Goal: Feedback & Contribution: Leave review/rating

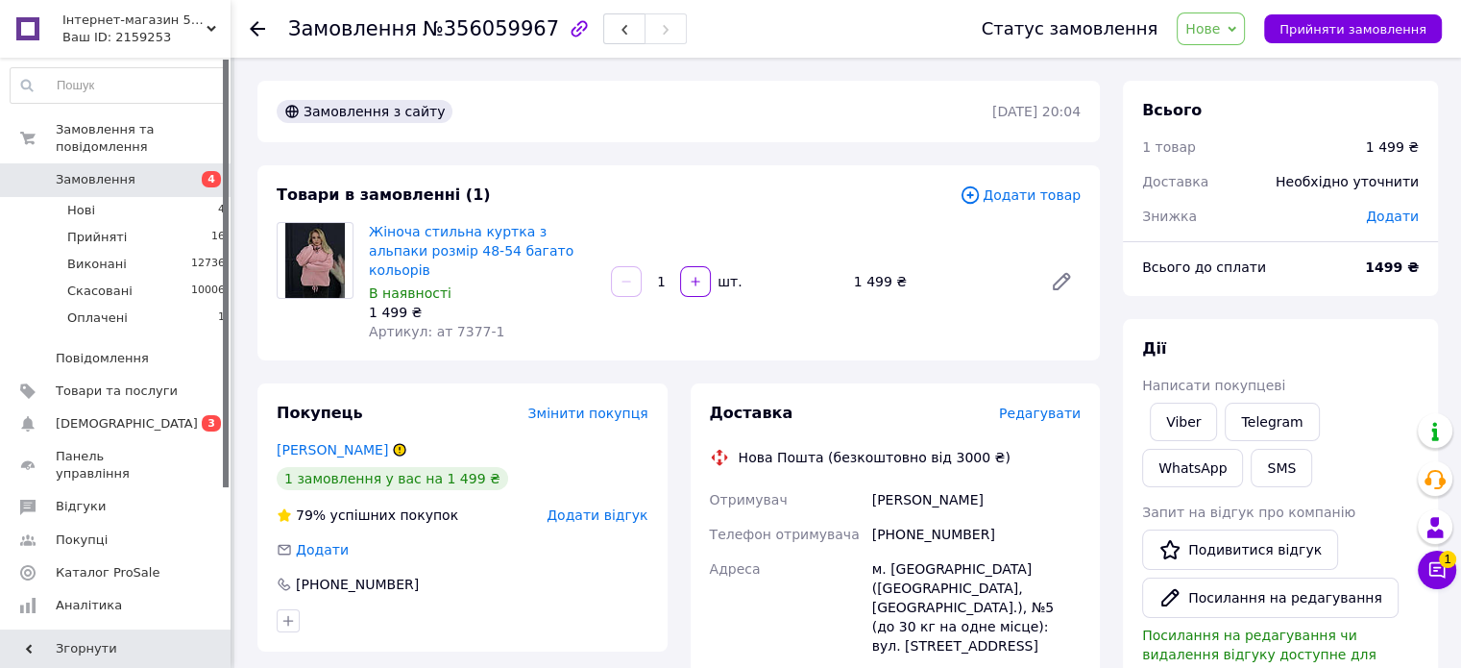
click at [616, 507] on span "Додати відгук" at bounding box center [597, 514] width 101 height 15
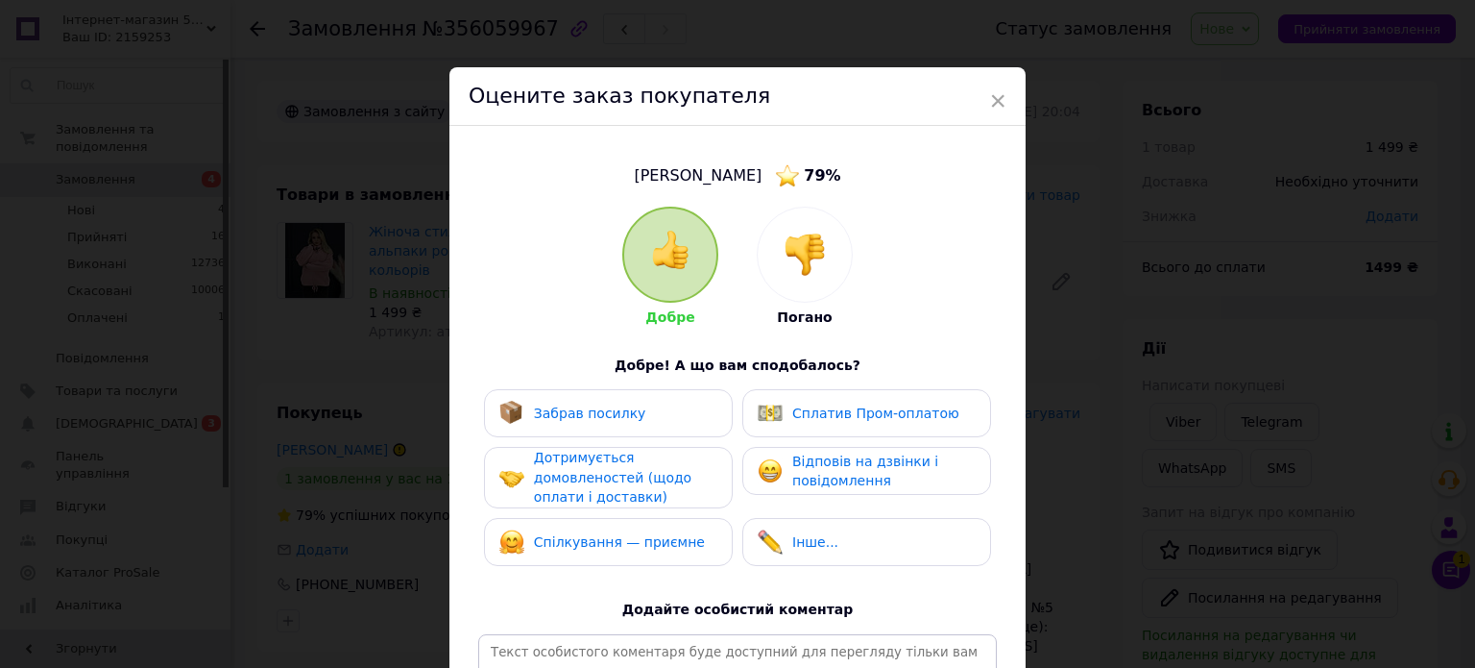
click at [810, 258] on img at bounding box center [805, 254] width 42 height 42
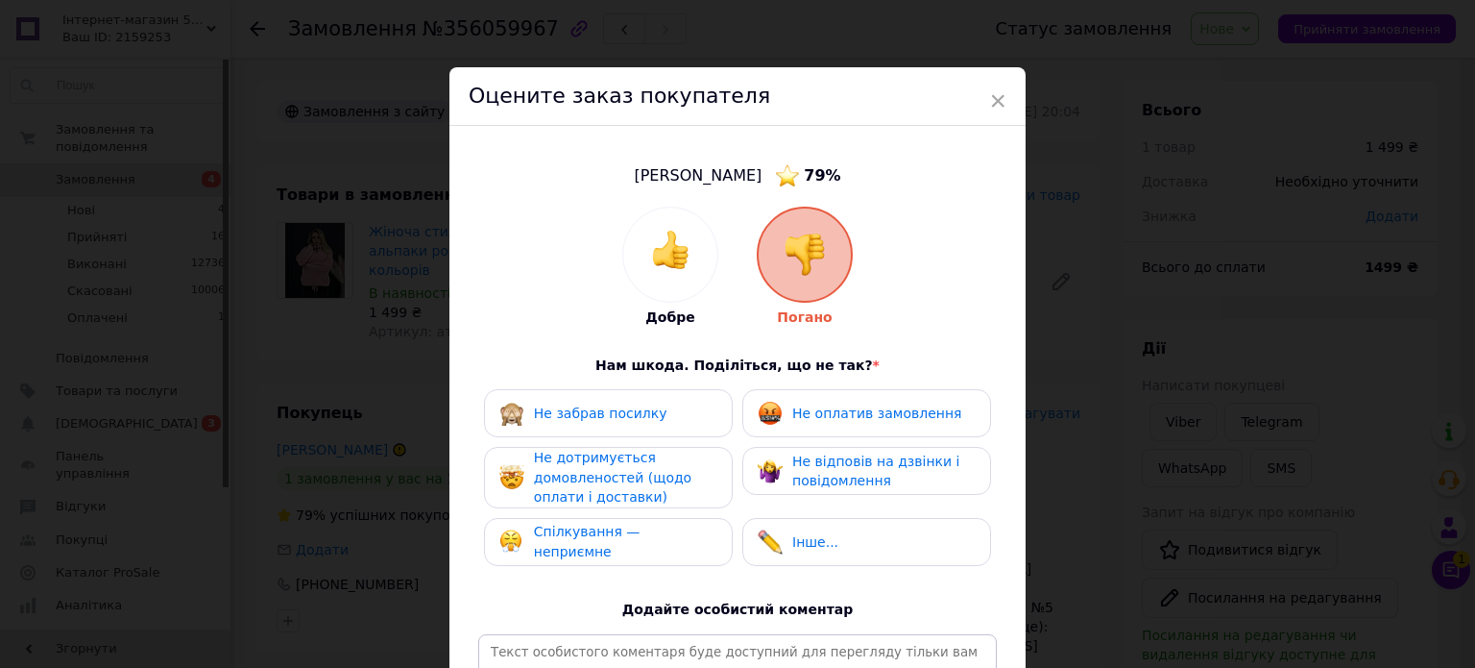
click at [788, 414] on div "Не оплатив замовлення" at bounding box center [860, 413] width 204 height 25
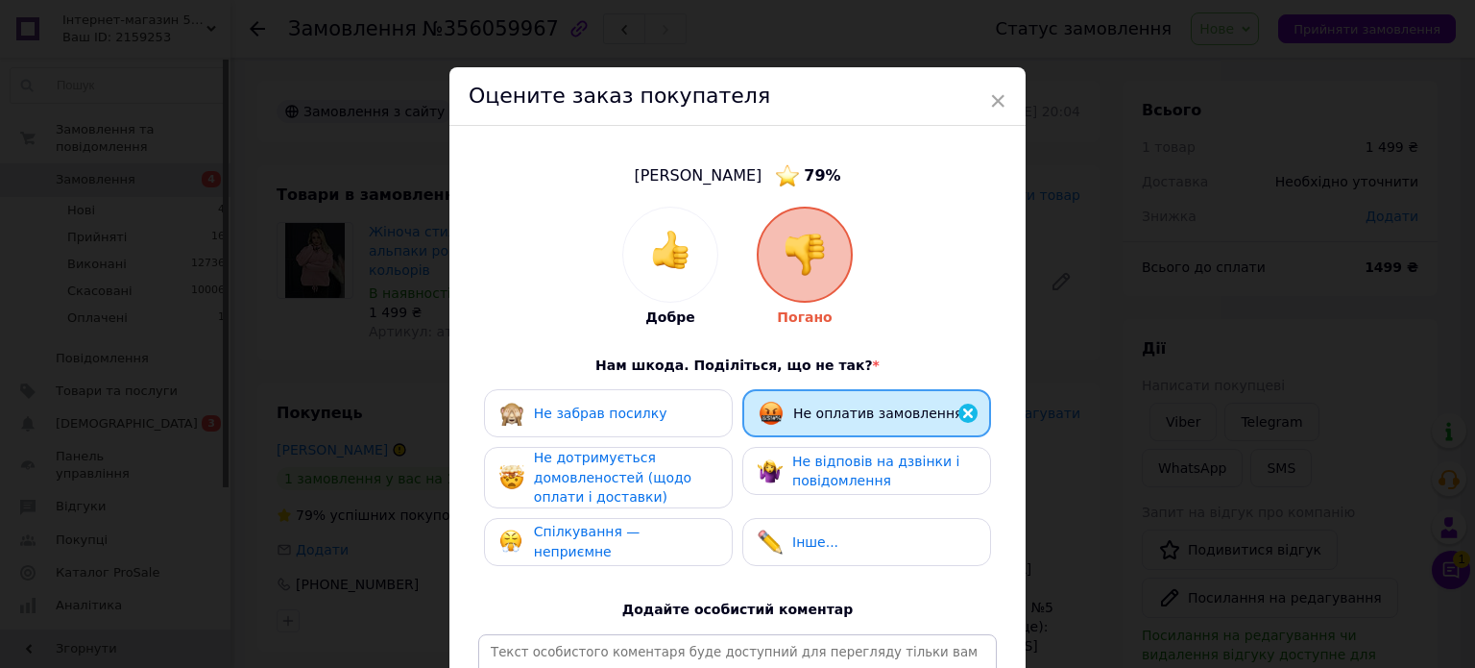
drag, startPoint x: 797, startPoint y: 465, endPoint x: 782, endPoint y: 465, distance: 15.4
click at [792, 465] on span "Не відповів на дзвінки і повідомлення" at bounding box center [875, 471] width 167 height 36
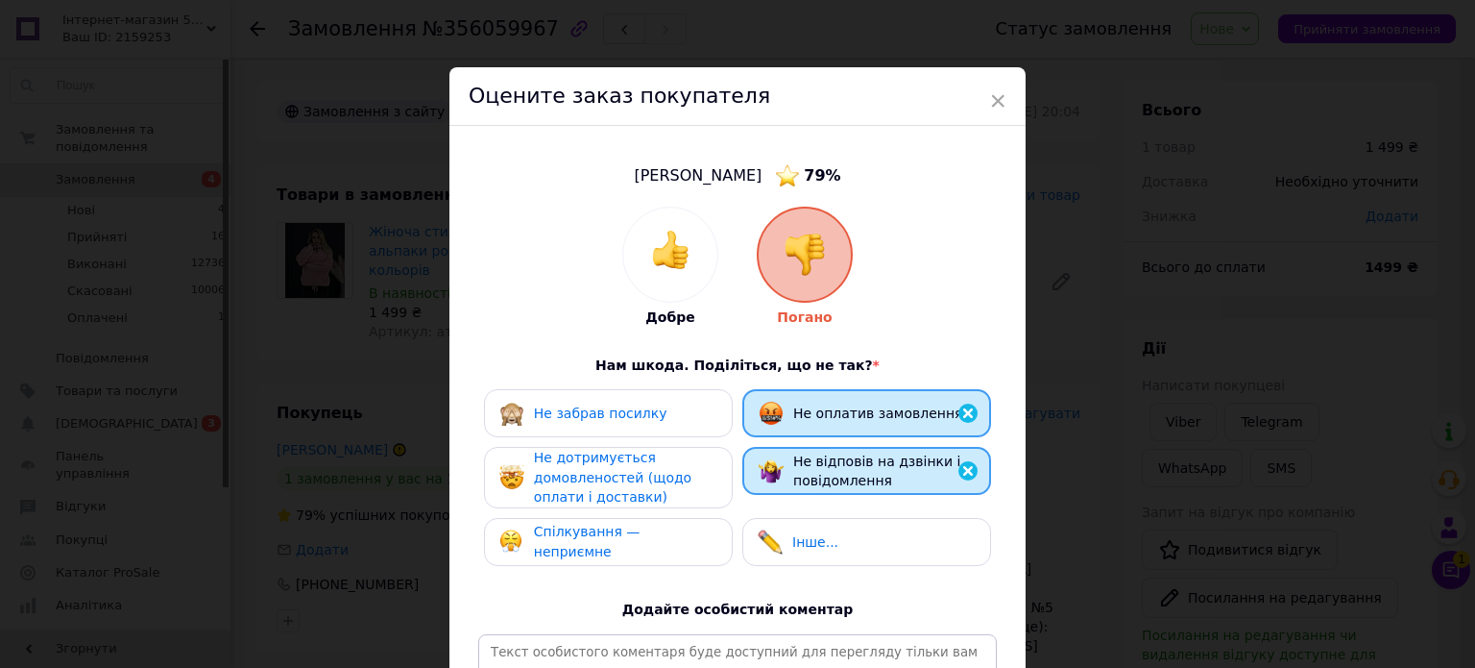
click at [624, 478] on span "Не дотримується домовленостей (щодо оплати і доставки)" at bounding box center [613, 477] width 158 height 55
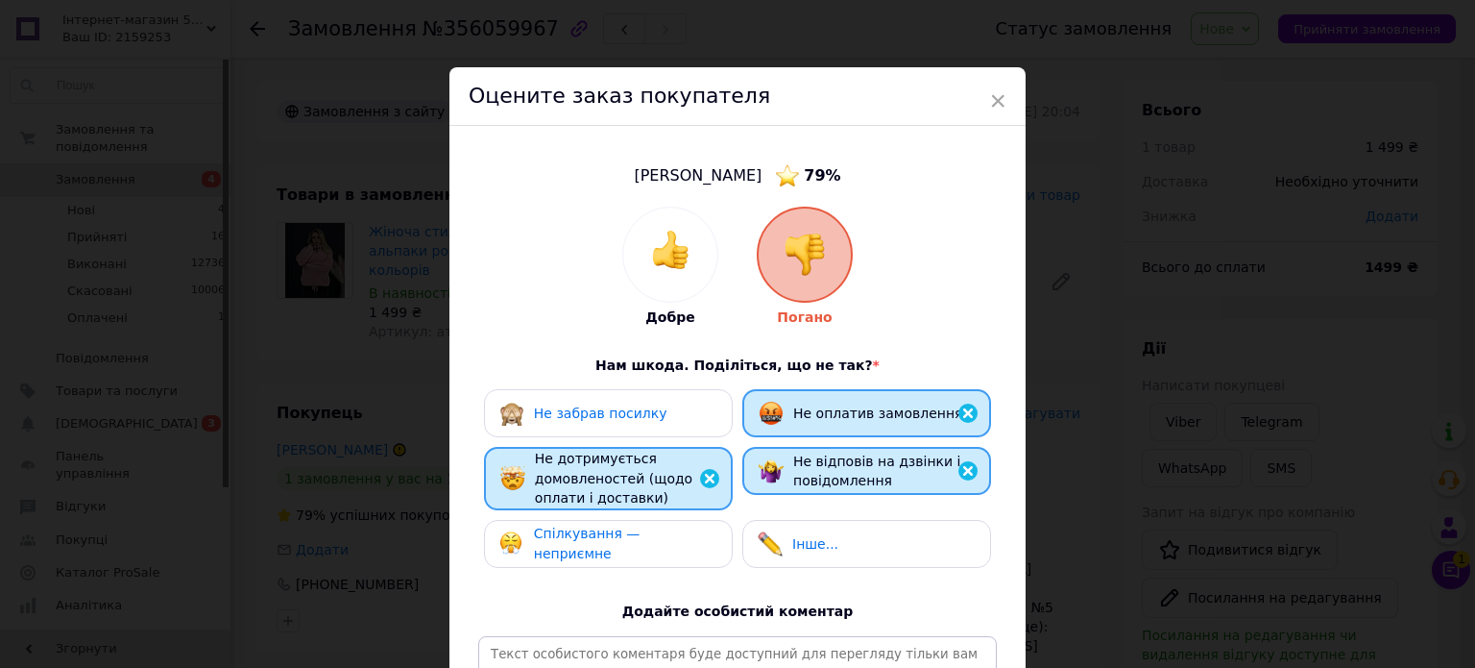
click at [620, 545] on span "Спілкування — неприємне" at bounding box center [587, 543] width 107 height 36
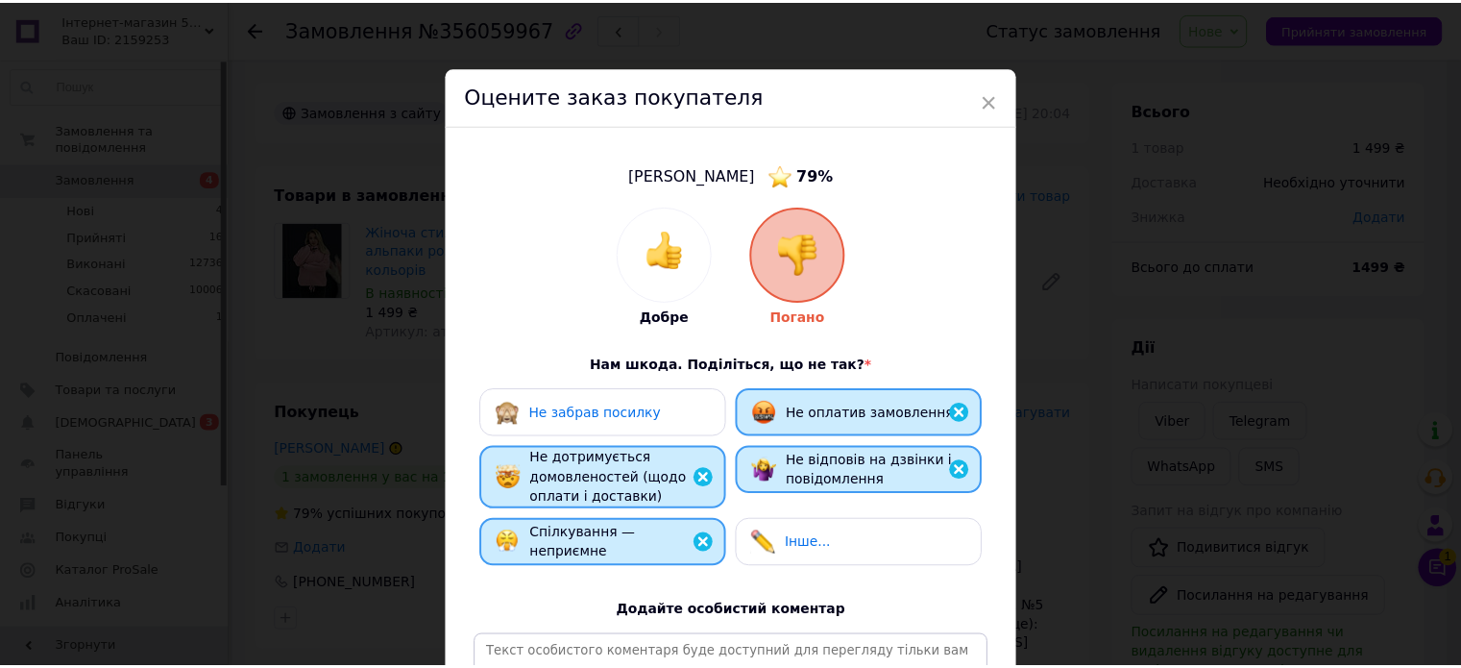
scroll to position [192, 0]
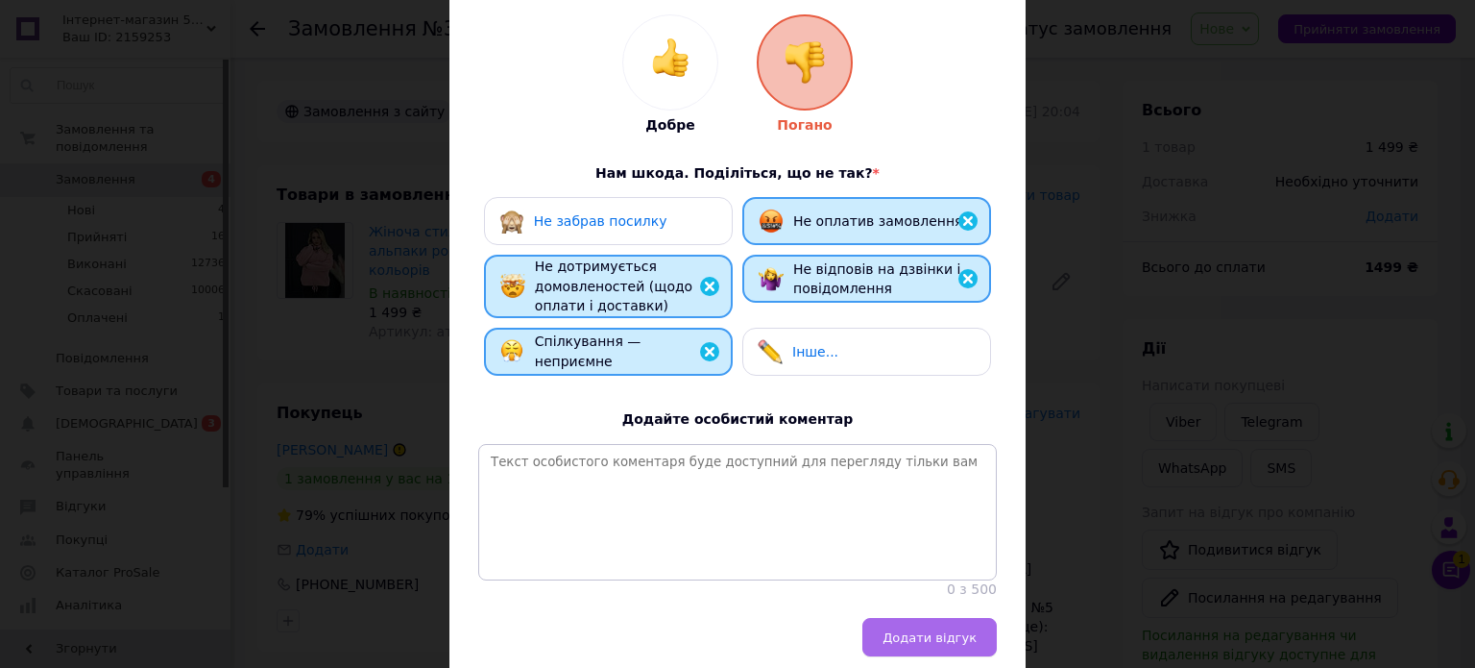
click at [941, 640] on button "Додати відгук" at bounding box center [930, 637] width 134 height 38
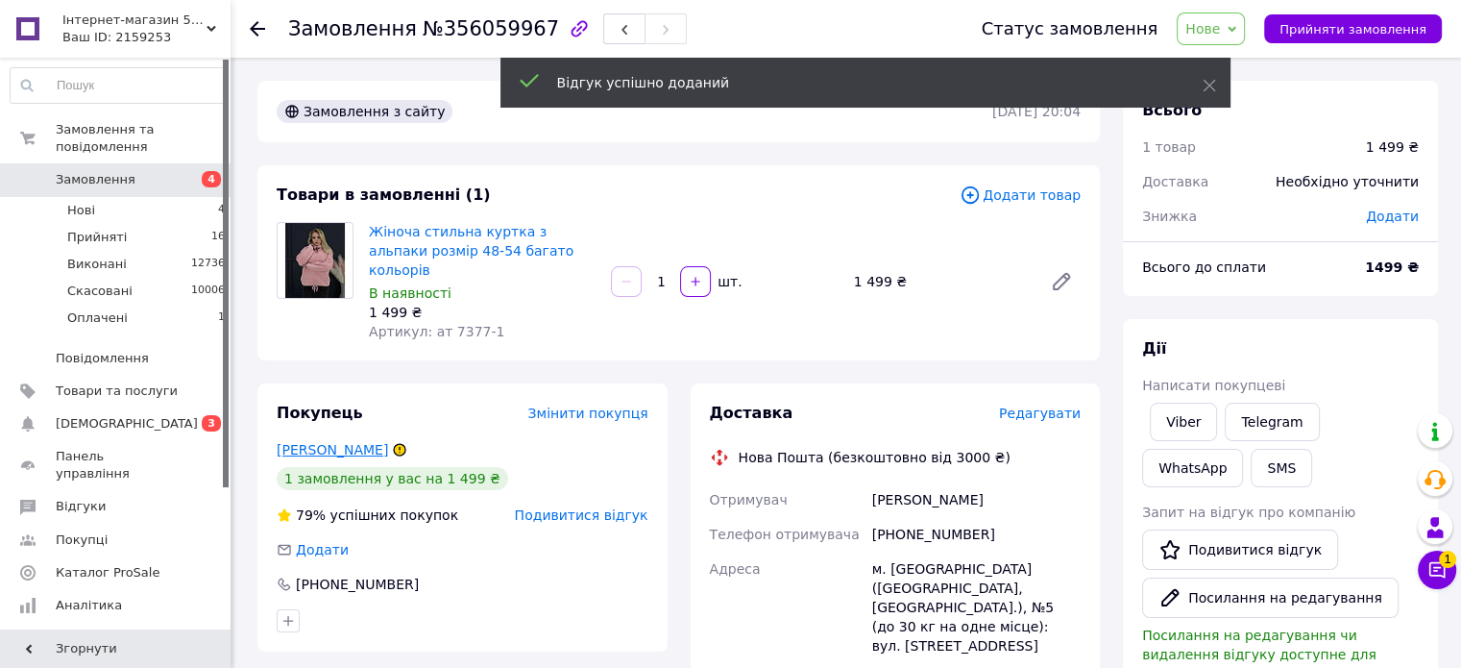
click at [334, 442] on link "[PERSON_NAME]" at bounding box center [332, 449] width 111 height 15
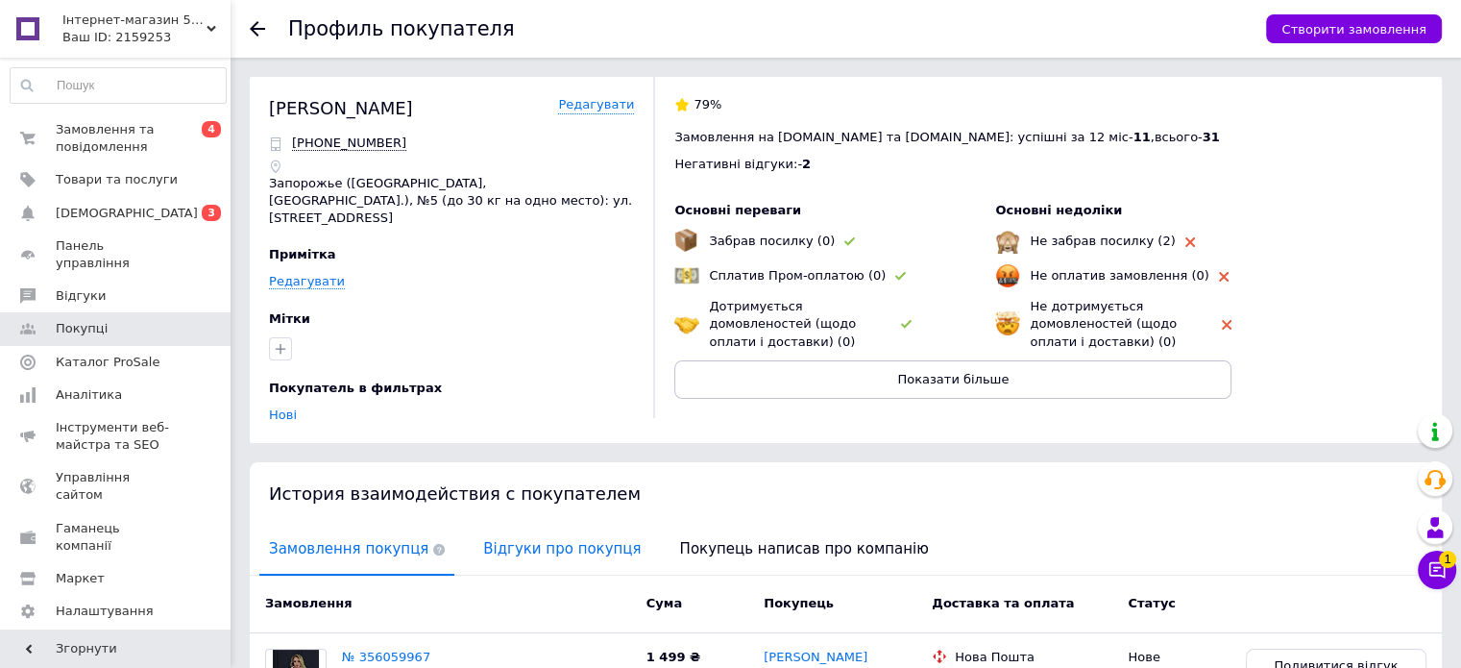
click at [523, 525] on span "Відгуки про покупця" at bounding box center [562, 548] width 177 height 49
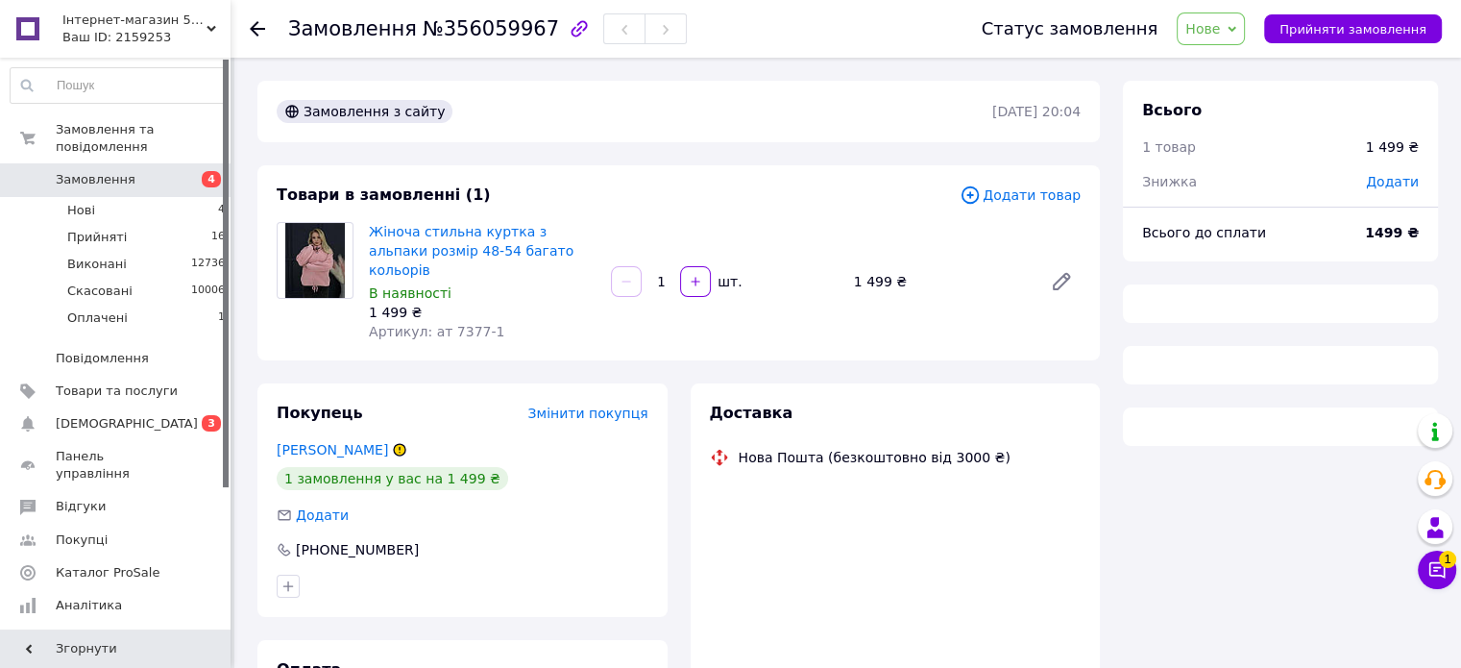
click at [1236, 30] on icon at bounding box center [1232, 29] width 9 height 9
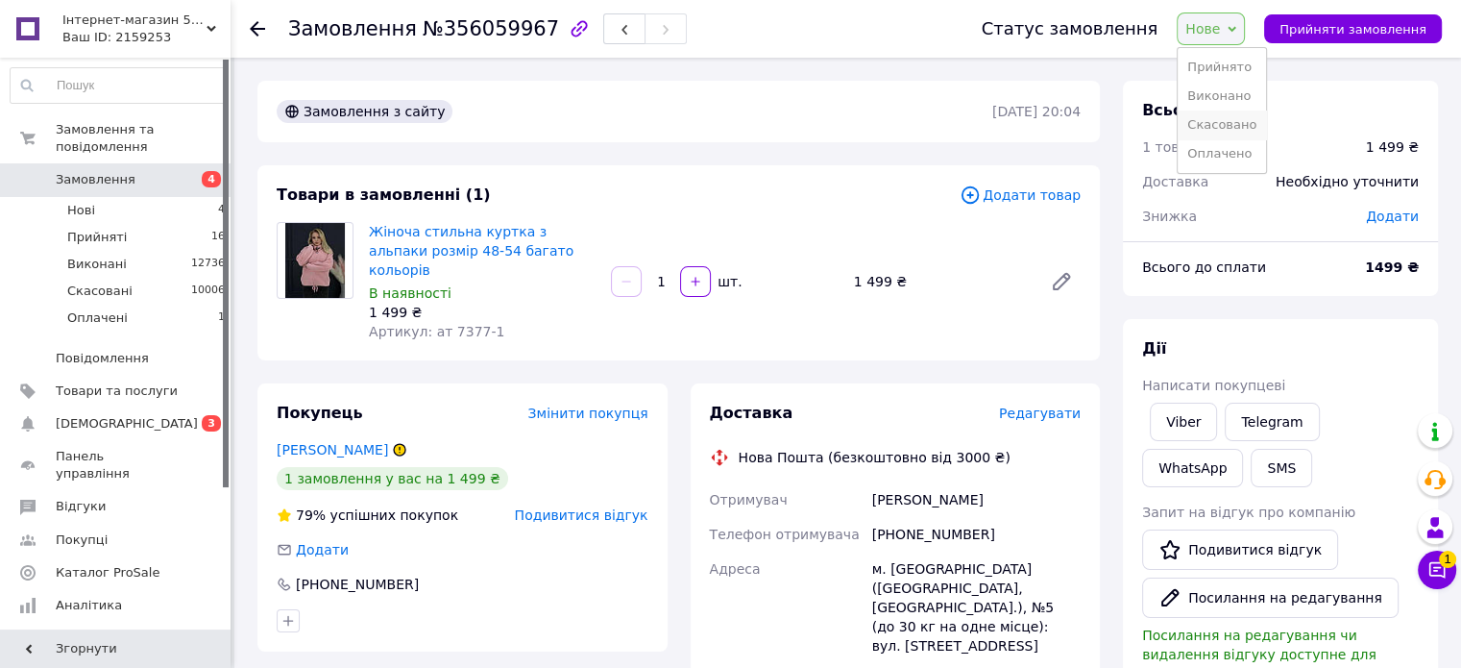
click at [1248, 135] on li "Скасовано" at bounding box center [1222, 124] width 88 height 29
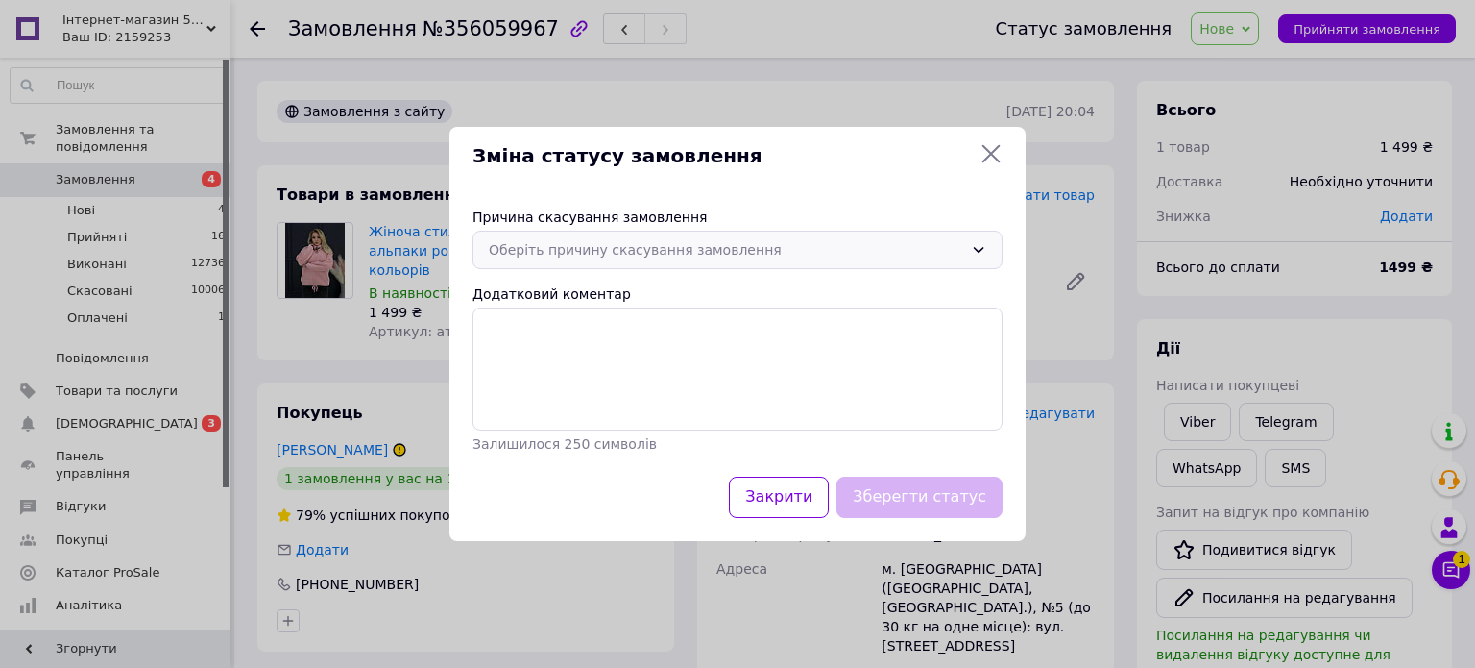
click at [517, 247] on div "Оберіть причину скасування замовлення" at bounding box center [726, 249] width 474 height 21
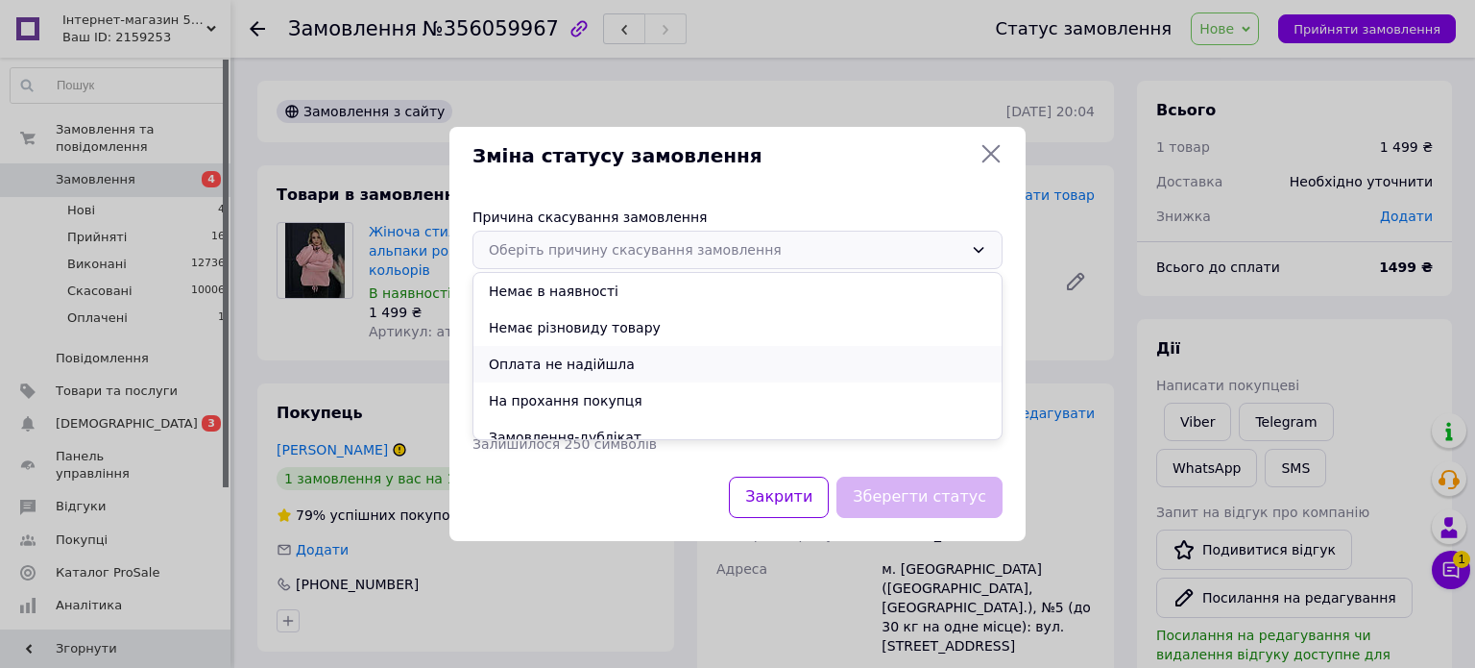
click at [542, 372] on li "Оплата не надійшла" at bounding box center [738, 364] width 528 height 36
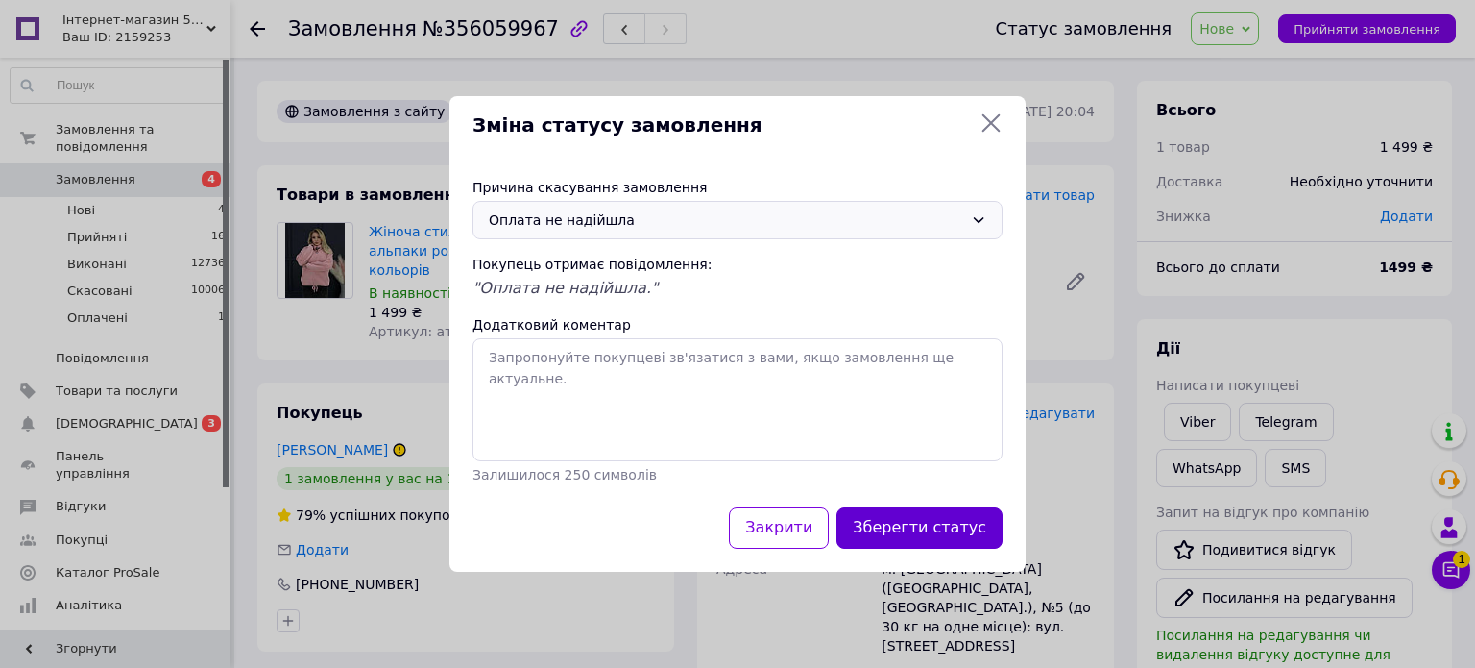
click at [918, 535] on button "Зберегти статус" at bounding box center [920, 527] width 166 height 41
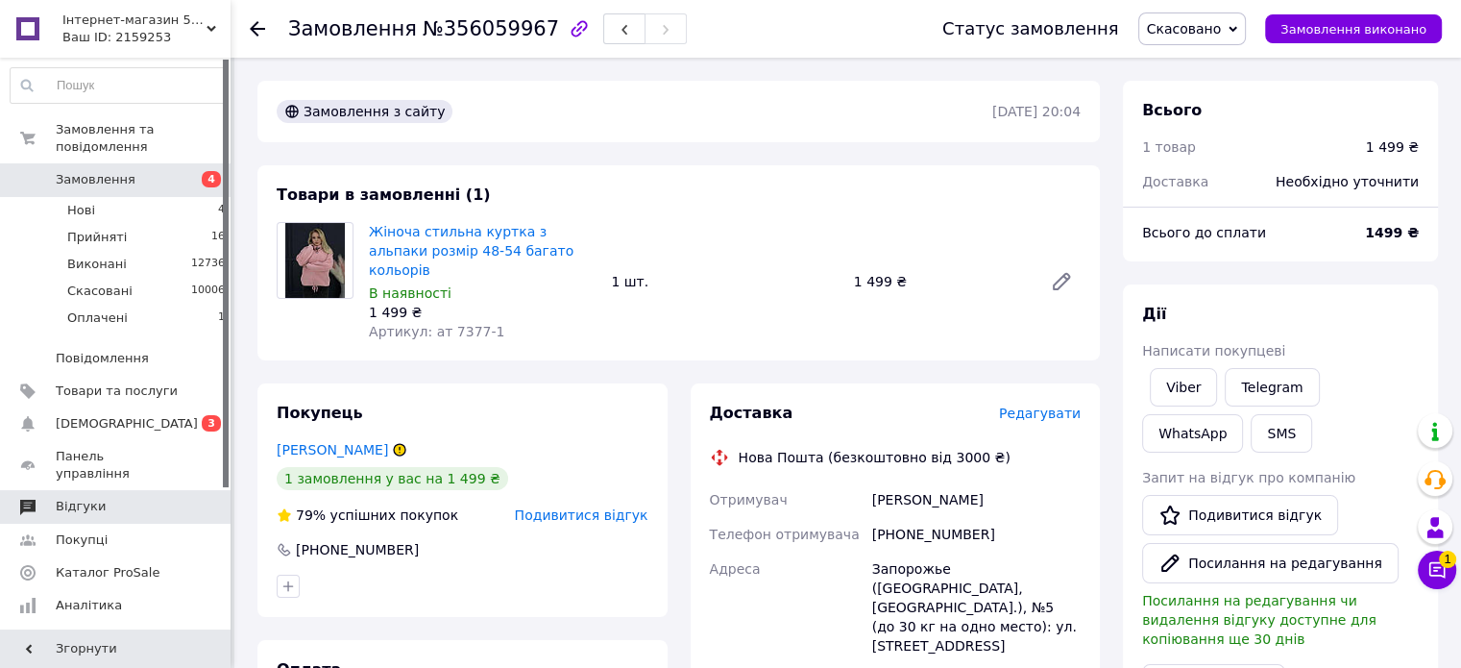
click at [85, 498] on span "Відгуки" at bounding box center [81, 506] width 50 height 17
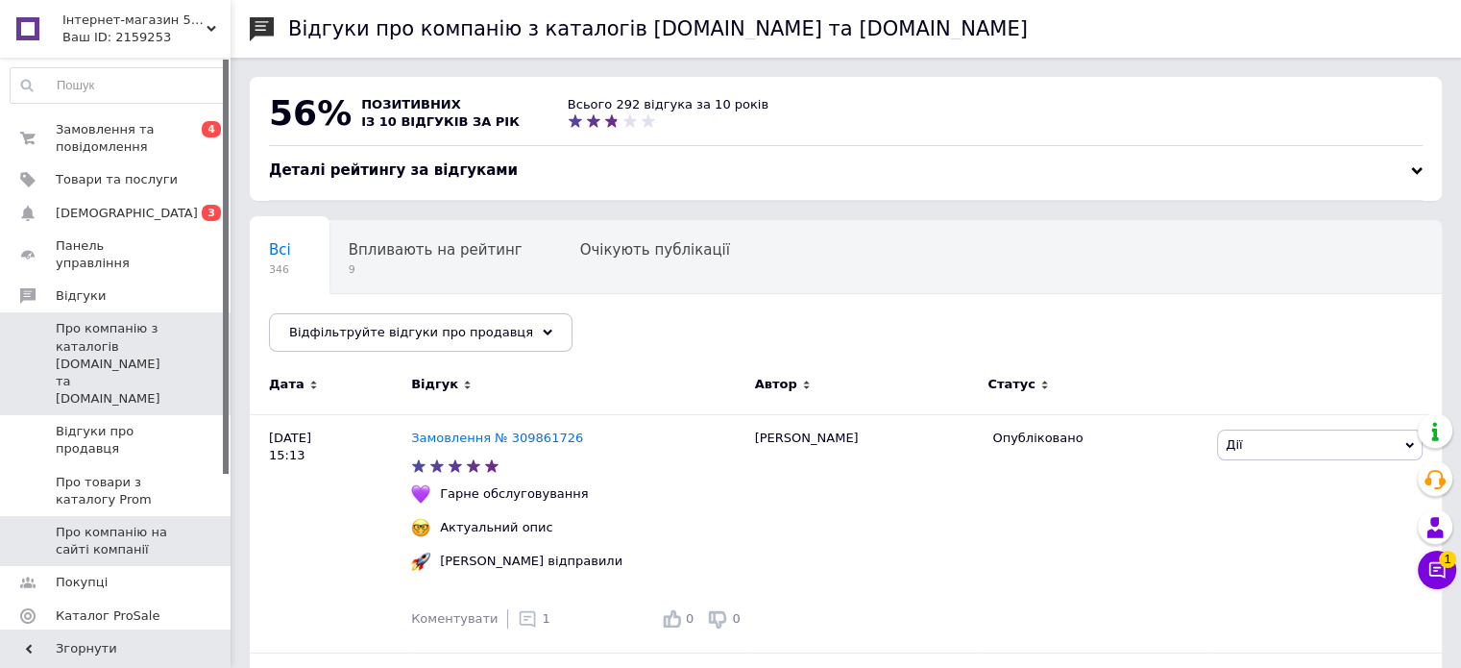
click at [122, 523] on span "Про компанію на сайті компанії" at bounding box center [117, 540] width 122 height 35
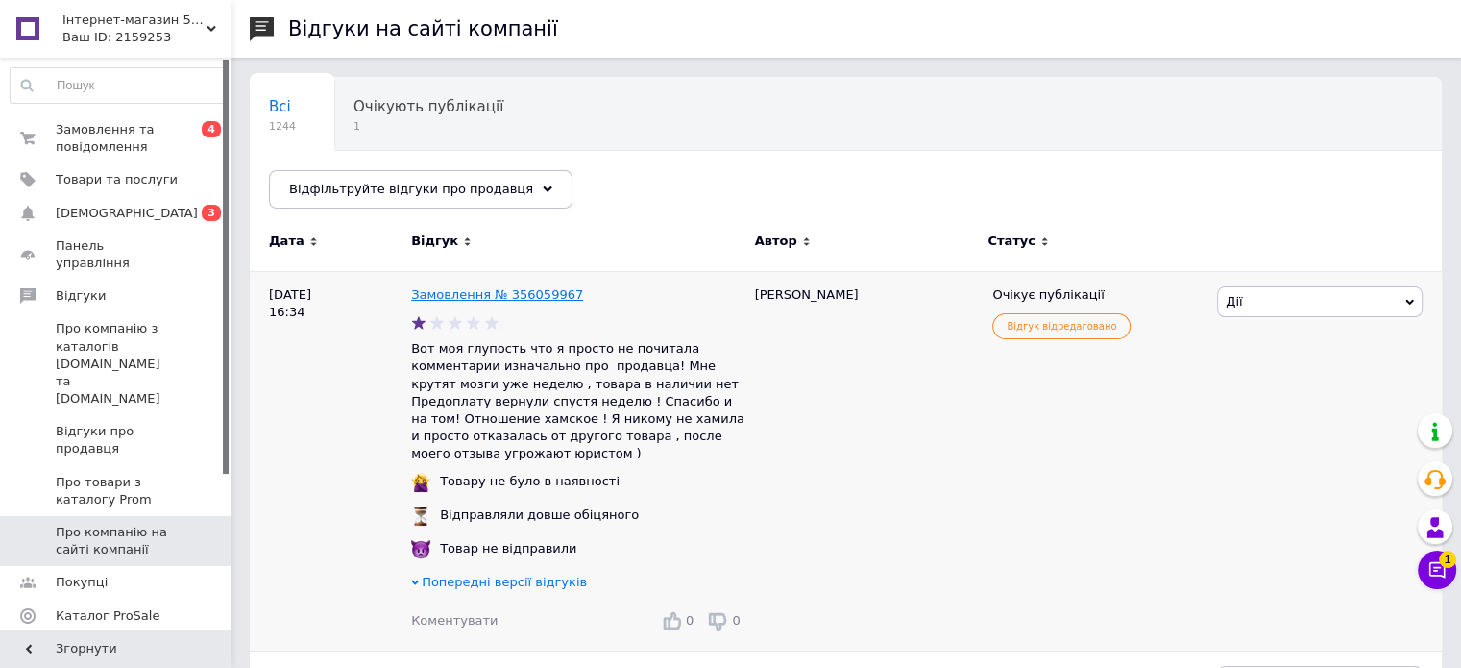
click at [492, 291] on link "Замовлення № 356059967" at bounding box center [497, 294] width 172 height 14
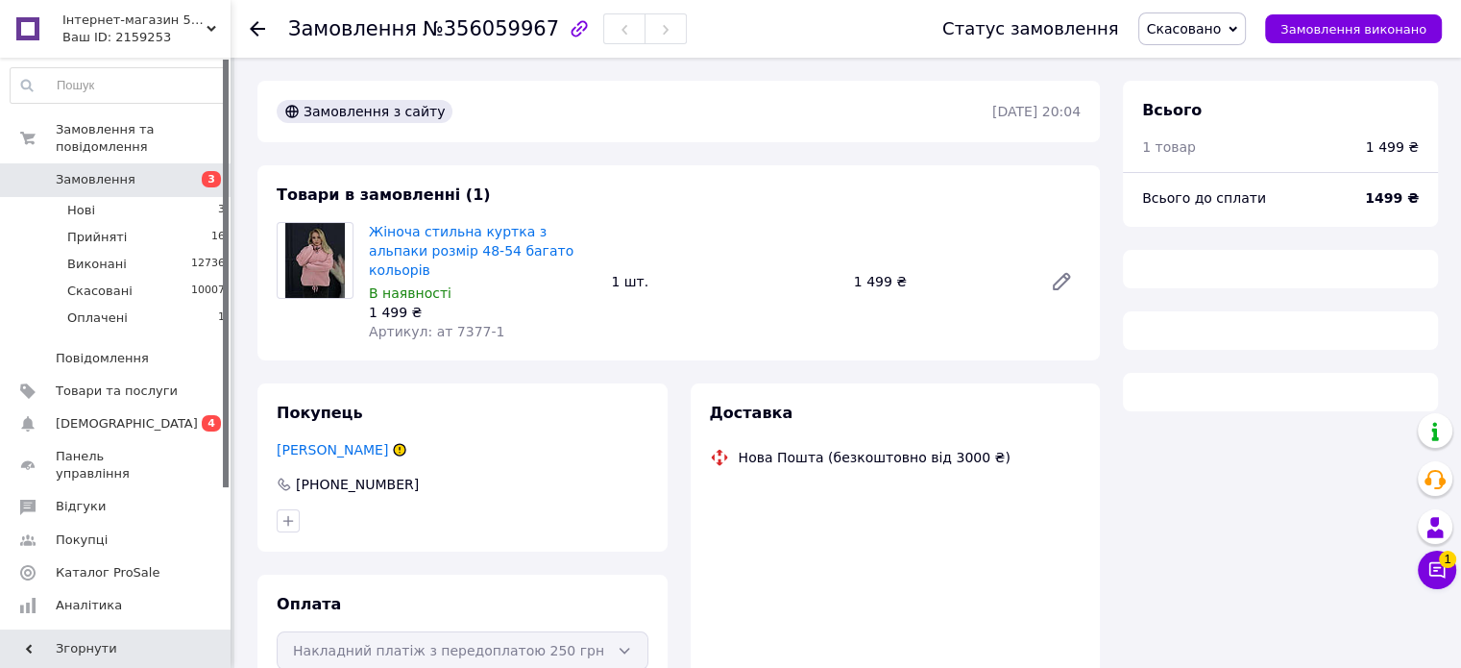
scroll to position [85, 0]
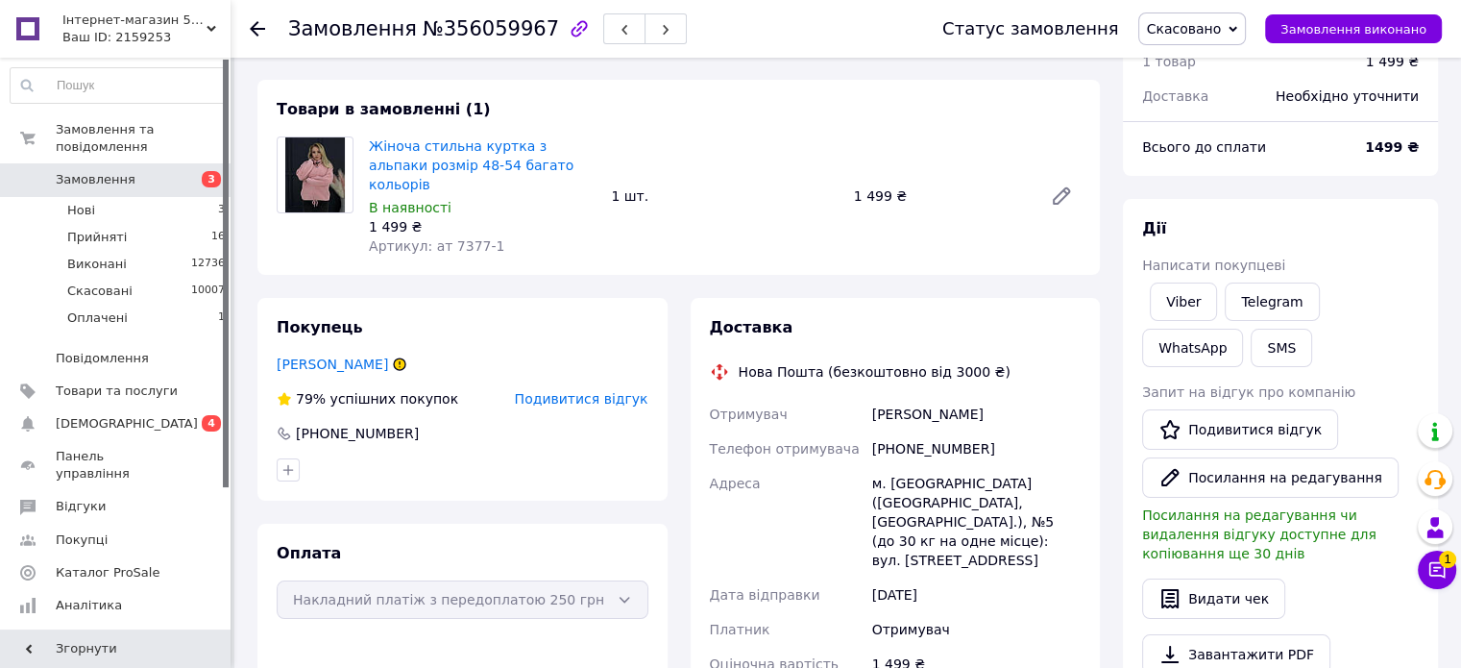
click at [394, 358] on icon at bounding box center [400, 364] width 12 height 12
click at [324, 356] on link "[PERSON_NAME]" at bounding box center [332, 363] width 111 height 15
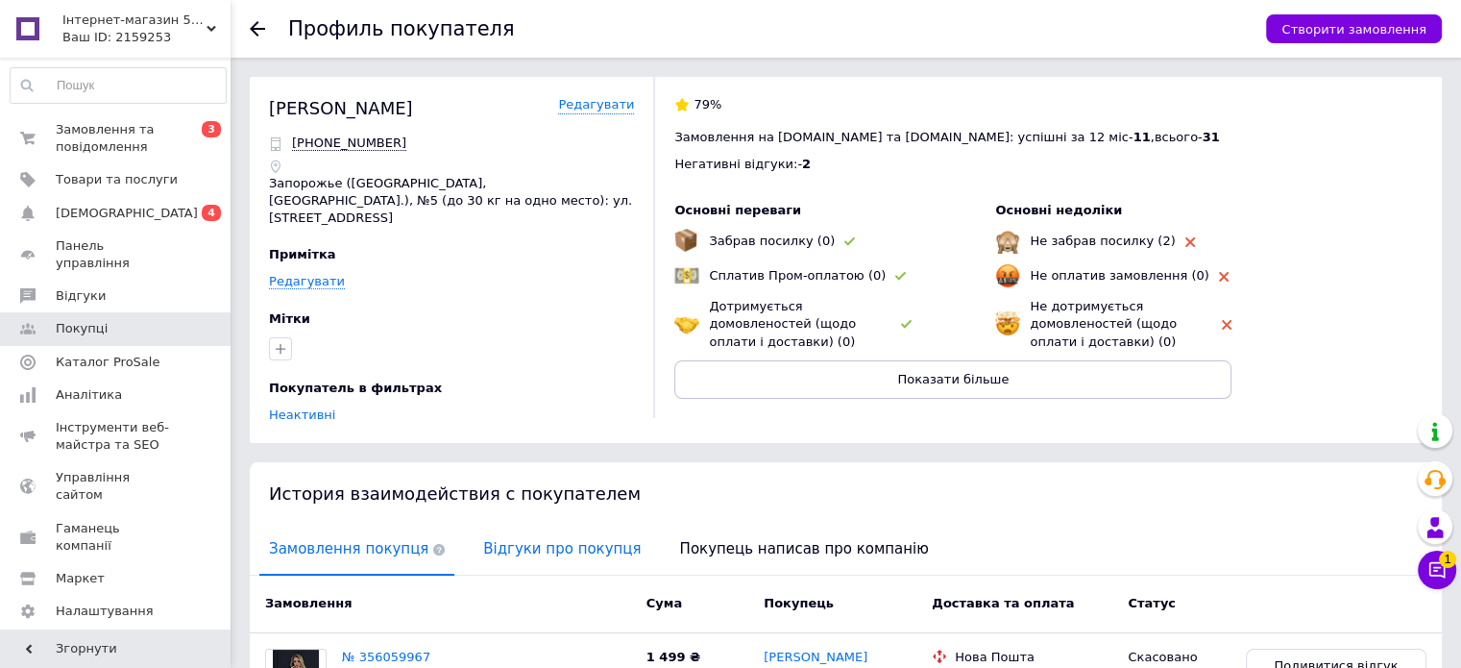
click at [510, 527] on span "Відгуки про покупця" at bounding box center [562, 548] width 177 height 49
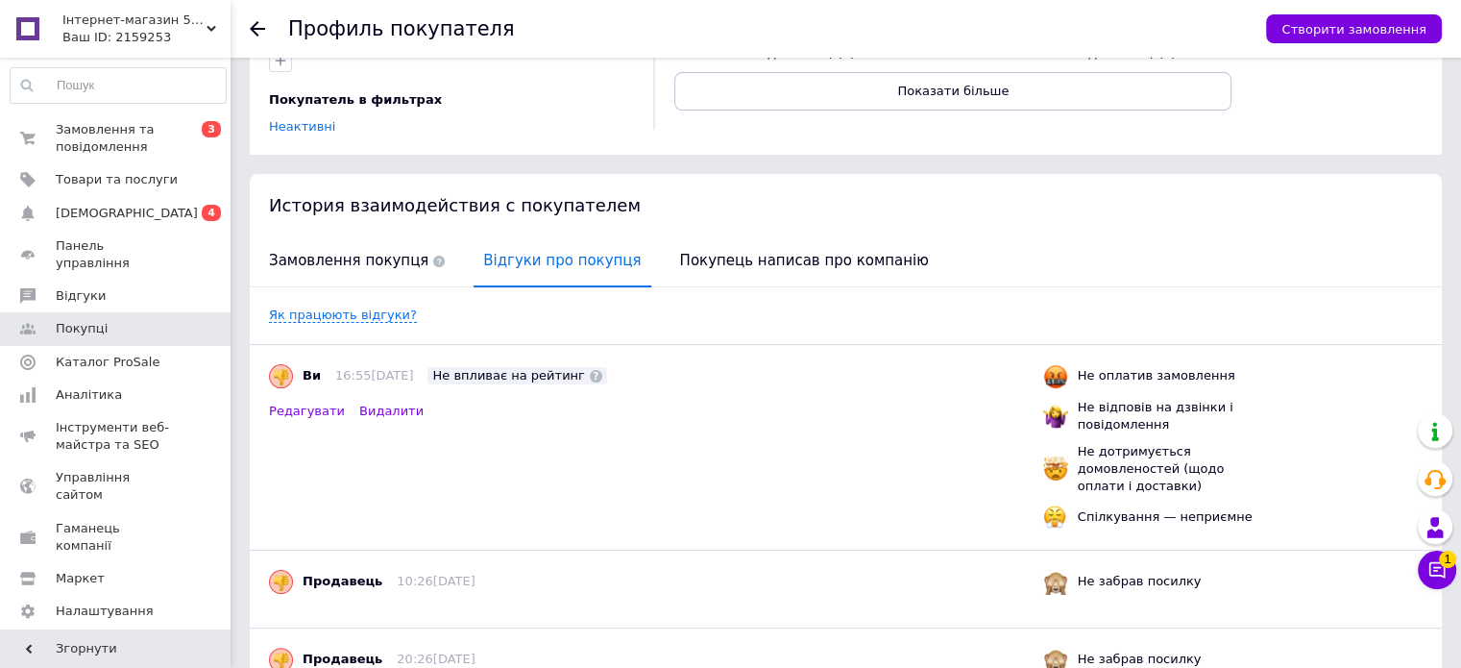
scroll to position [383, 0]
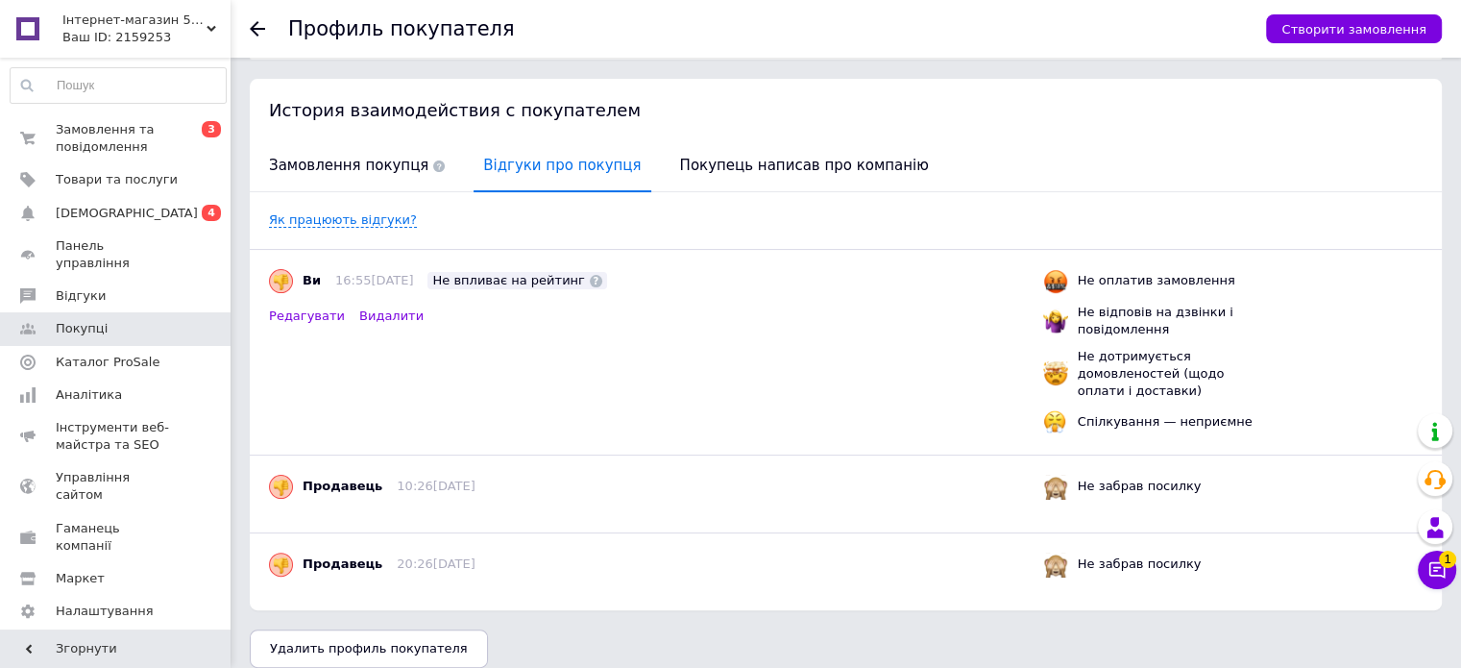
scroll to position [85, 0]
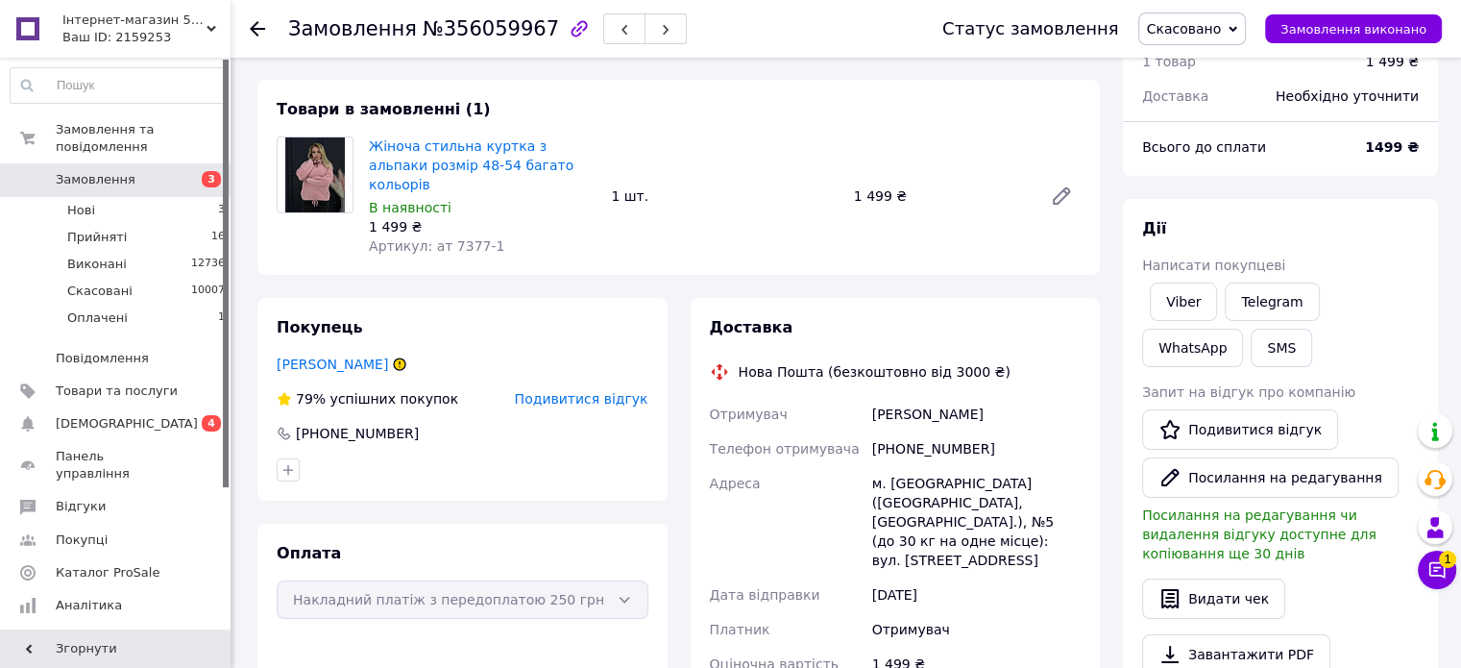
click at [394, 358] on icon at bounding box center [400, 364] width 12 height 12
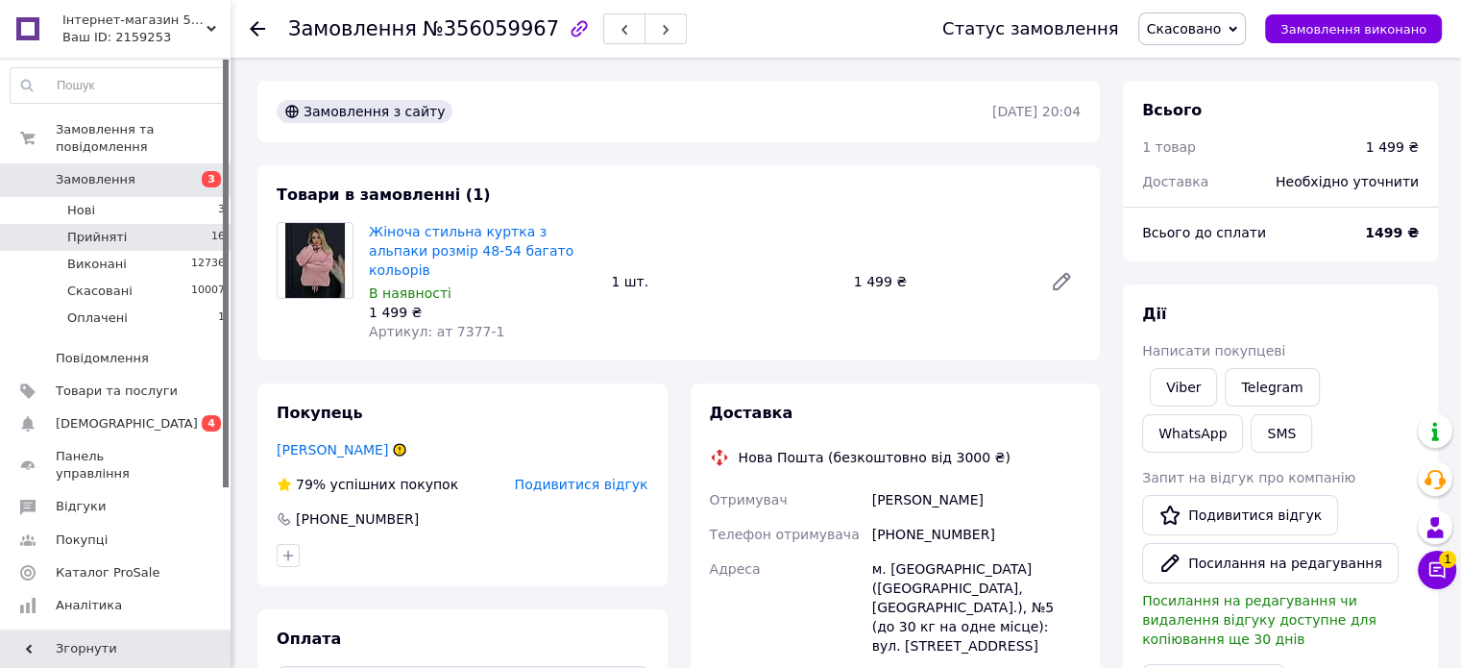
click at [158, 224] on li "Прийняті 16" at bounding box center [118, 237] width 236 height 27
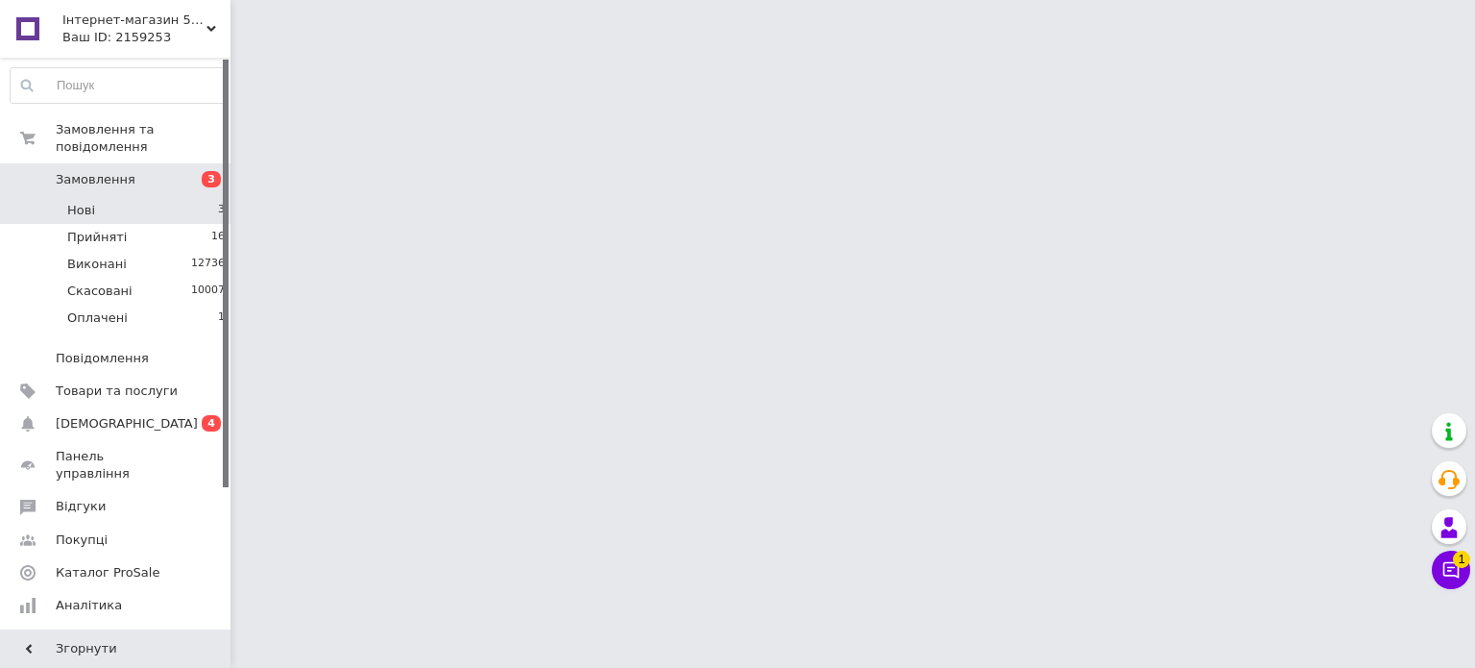
click at [169, 197] on li "Нові 3" at bounding box center [118, 210] width 236 height 27
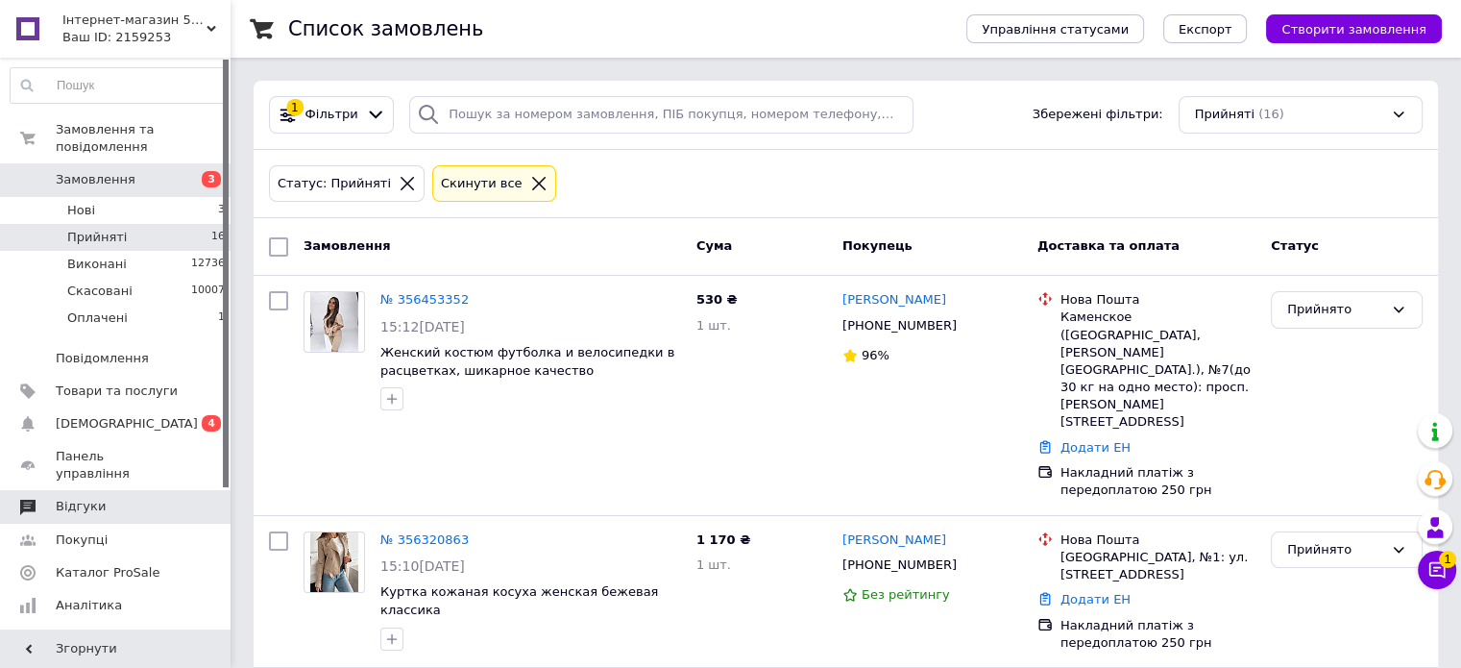
click at [104, 498] on span "Відгуки" at bounding box center [117, 506] width 122 height 17
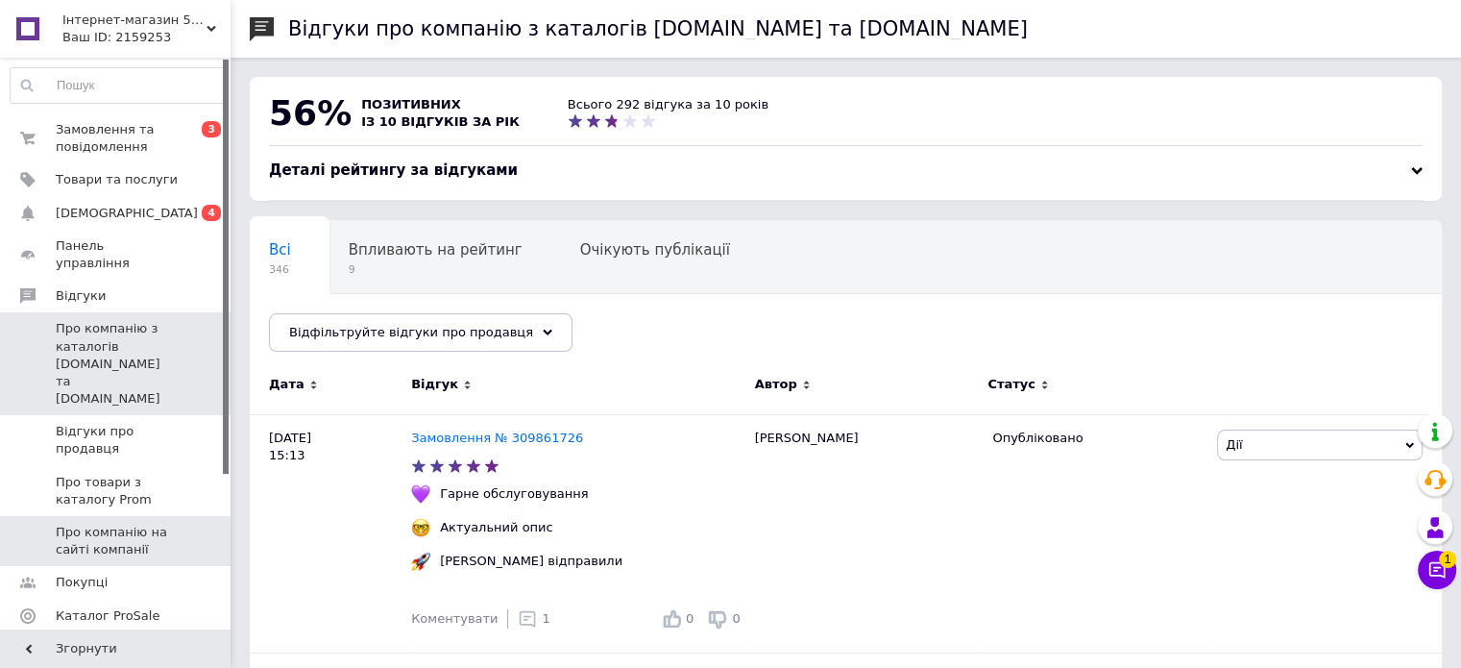
drag, startPoint x: 110, startPoint y: 501, endPoint x: 107, endPoint y: 490, distance: 12.1
click at [108, 523] on span "Про компанію на сайті компанії" at bounding box center [117, 540] width 122 height 35
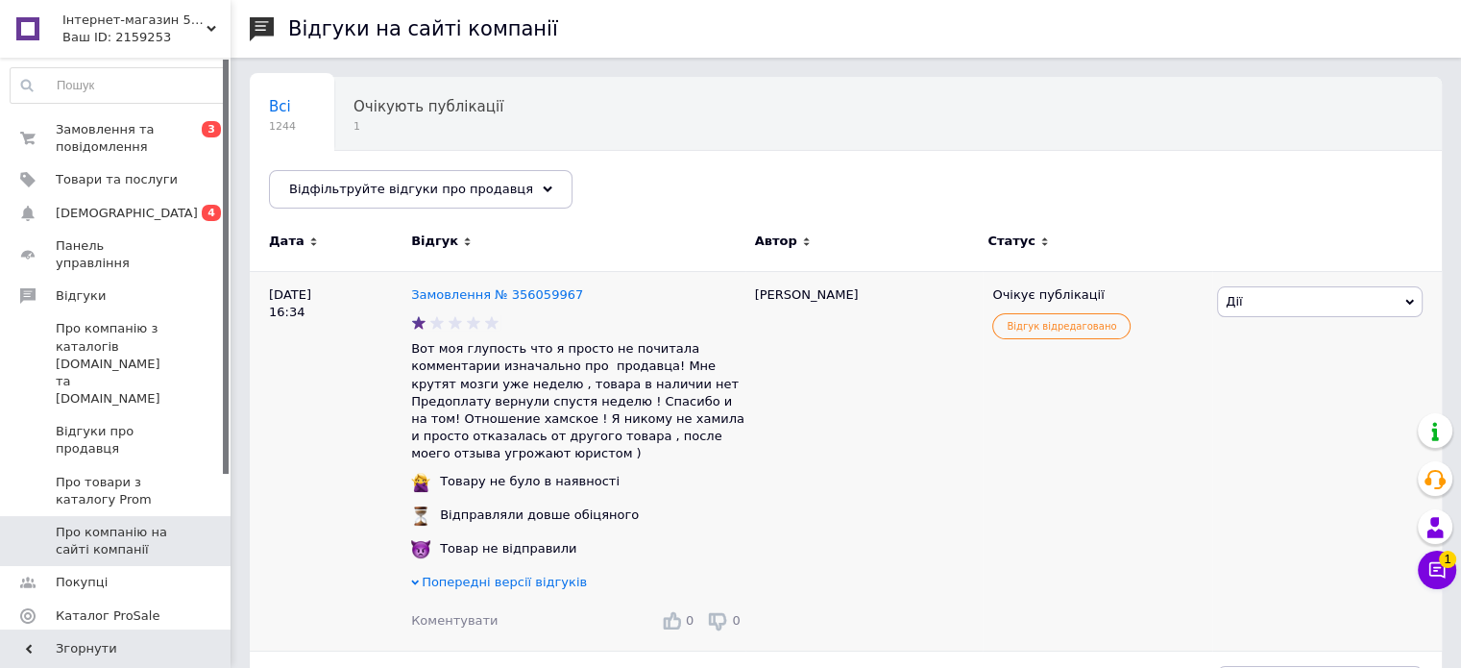
scroll to position [96, 0]
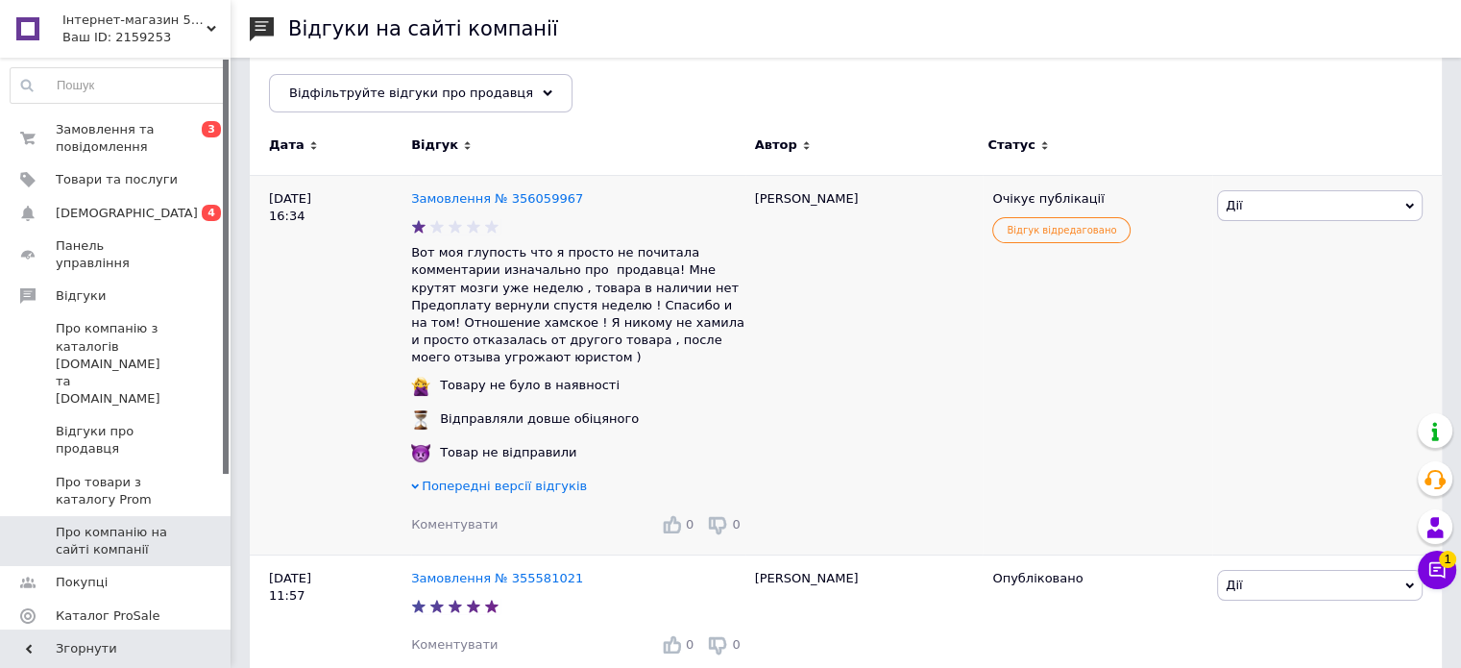
click at [1293, 209] on span "Дії" at bounding box center [1320, 205] width 206 height 31
click at [1256, 313] on li "Приховати на сайті" at bounding box center [1320, 322] width 204 height 27
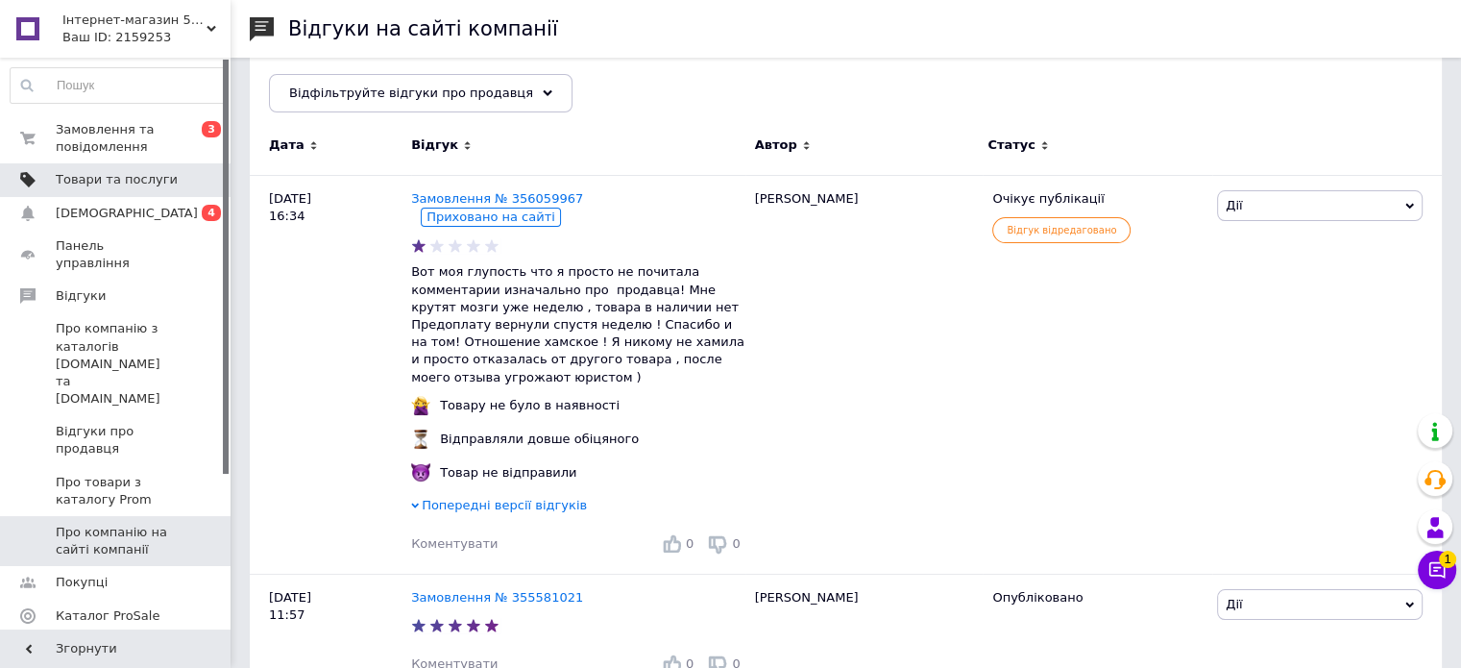
click at [108, 194] on link "Товари та послуги" at bounding box center [118, 179] width 236 height 33
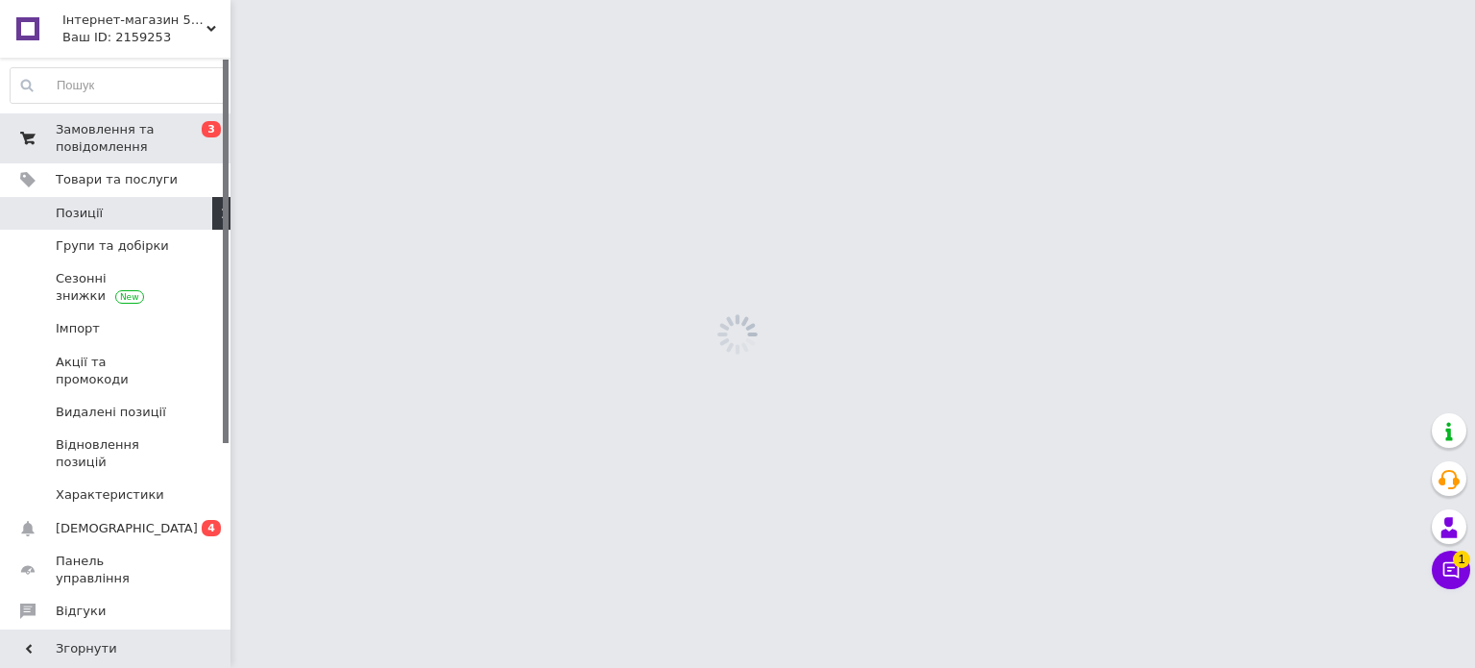
click at [106, 158] on link "Замовлення та повідомлення 0 3" at bounding box center [118, 138] width 236 height 50
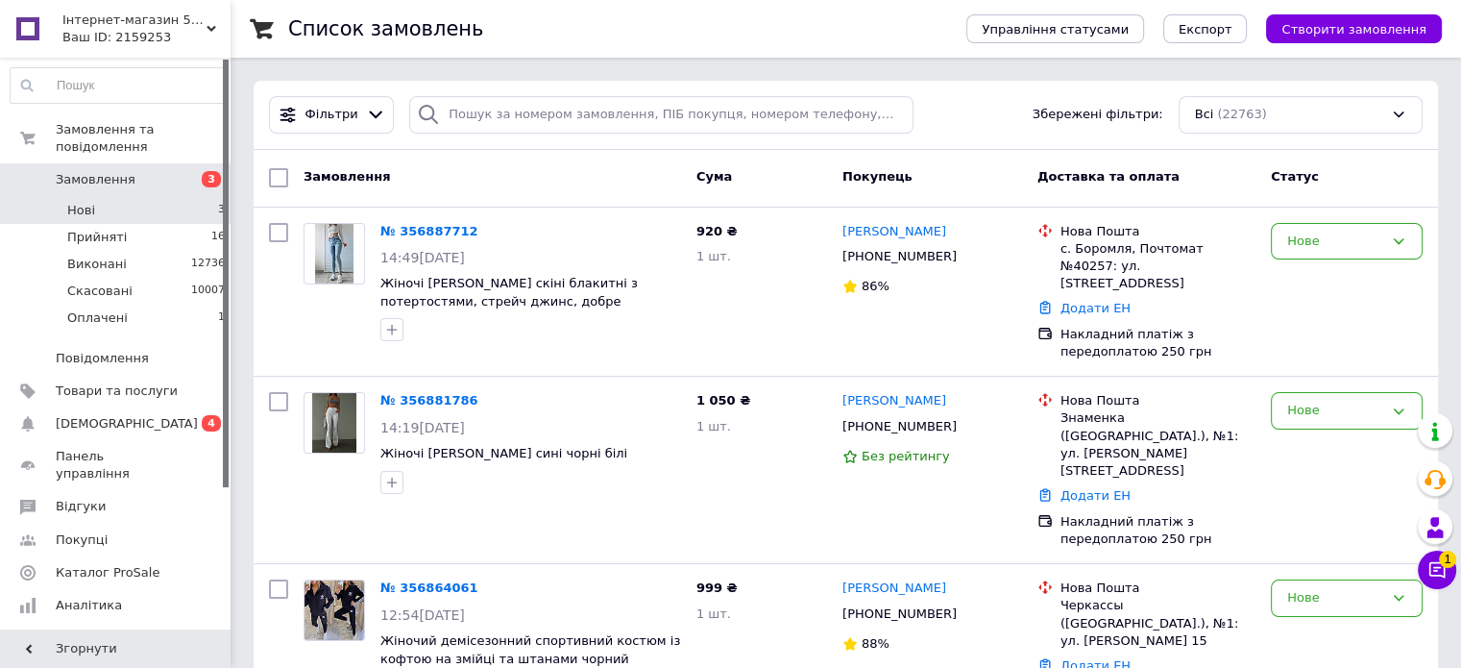
click at [103, 199] on li "Нові 3" at bounding box center [118, 210] width 236 height 27
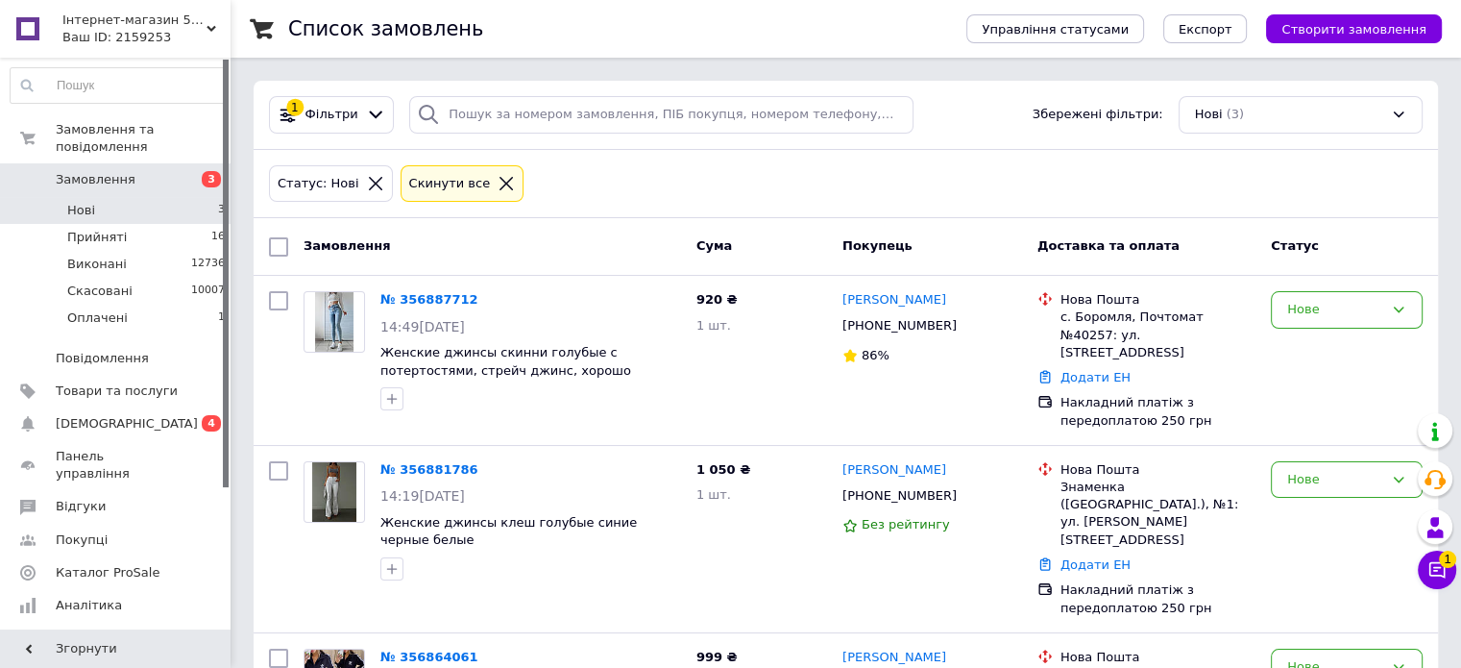
click at [97, 197] on li "Нові 3" at bounding box center [118, 210] width 236 height 27
